Goal: Information Seeking & Learning: Learn about a topic

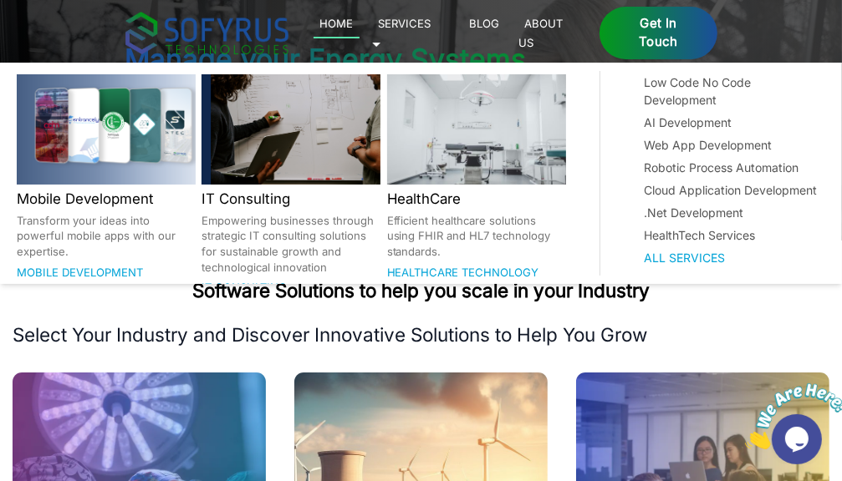
click at [431, 28] on link "Services 🞃" at bounding box center [401, 32] width 59 height 38
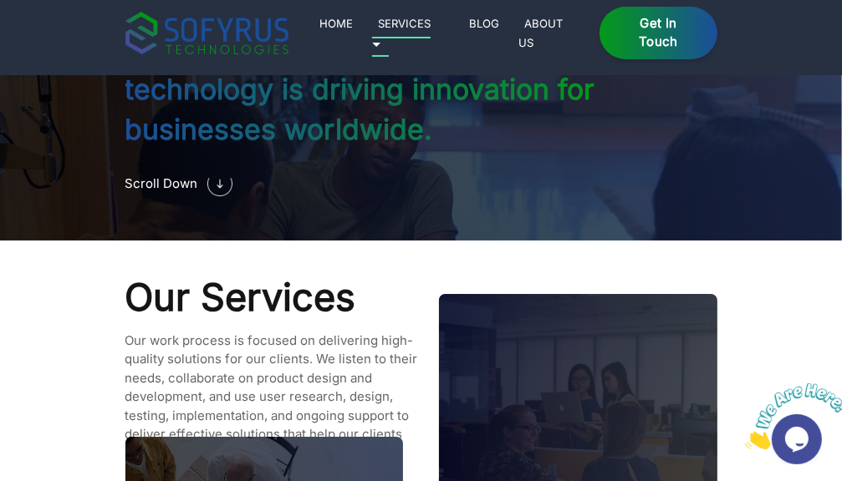
scroll to position [1375, 0]
